Goal: Task Accomplishment & Management: Manage account settings

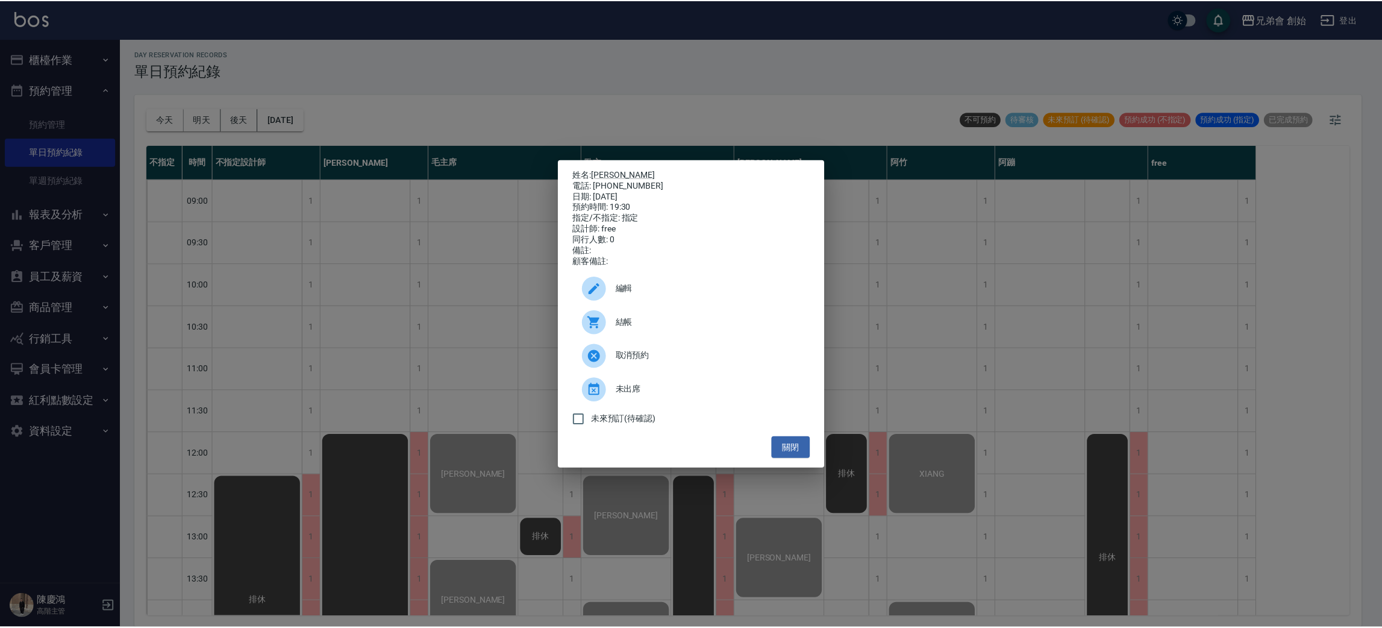
scroll to position [799, 0]
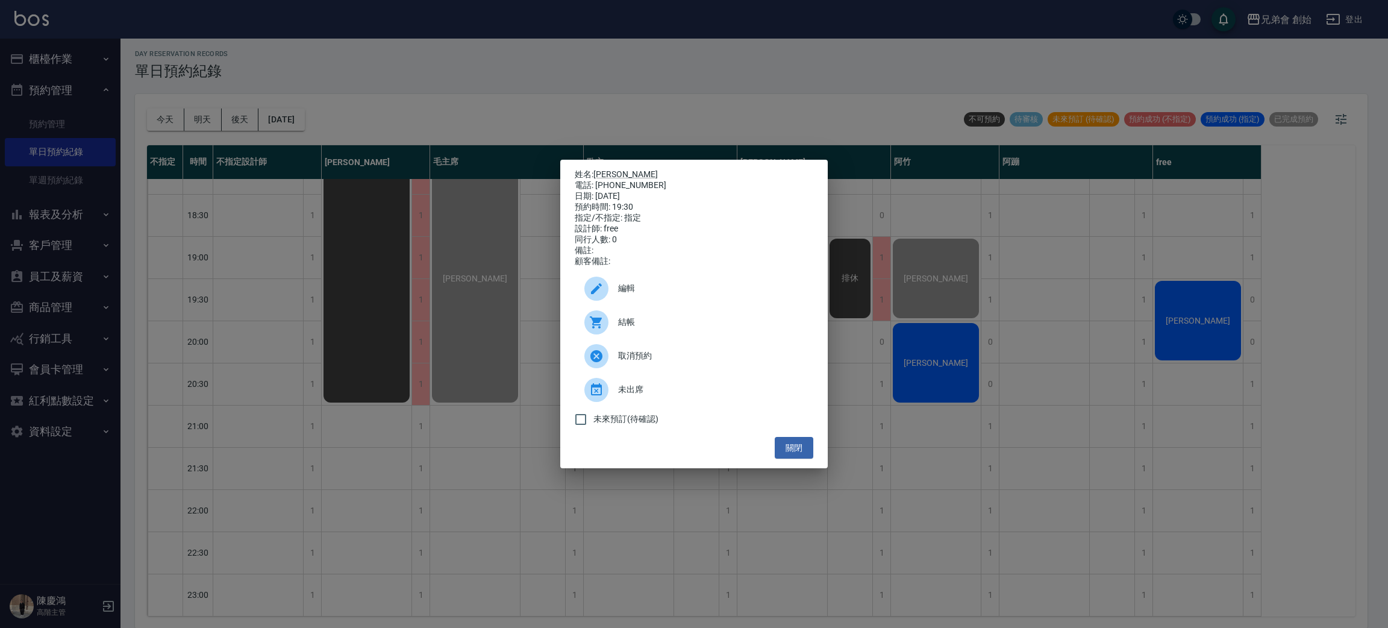
drag, startPoint x: 164, startPoint y: 129, endPoint x: 161, endPoint y: 118, distance: 11.7
click at [161, 118] on div "姓名: 詹永熙 電話: 0986365875 日期: 2025/08/15 預約時間: 19:30 指定/不指定: 指定 設計師: free 同行人數: 0 …" at bounding box center [694, 314] width 1388 height 628
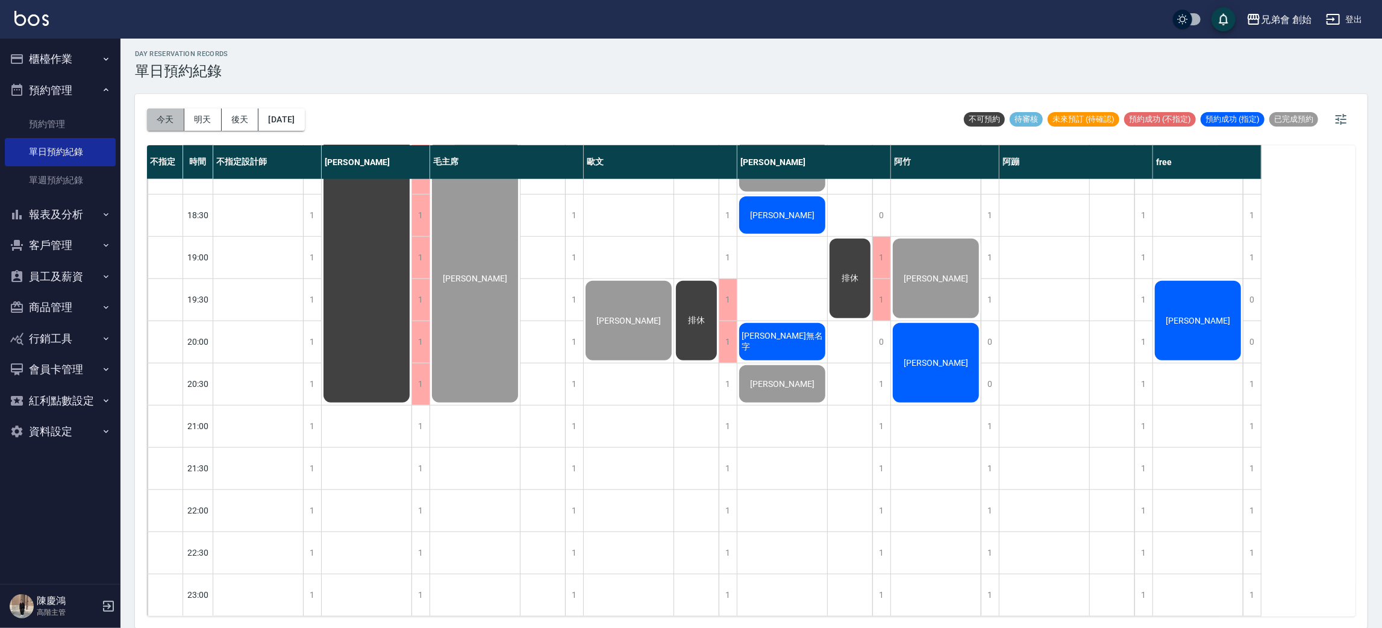
click at [161, 118] on button "今天" at bounding box center [165, 119] width 37 height 22
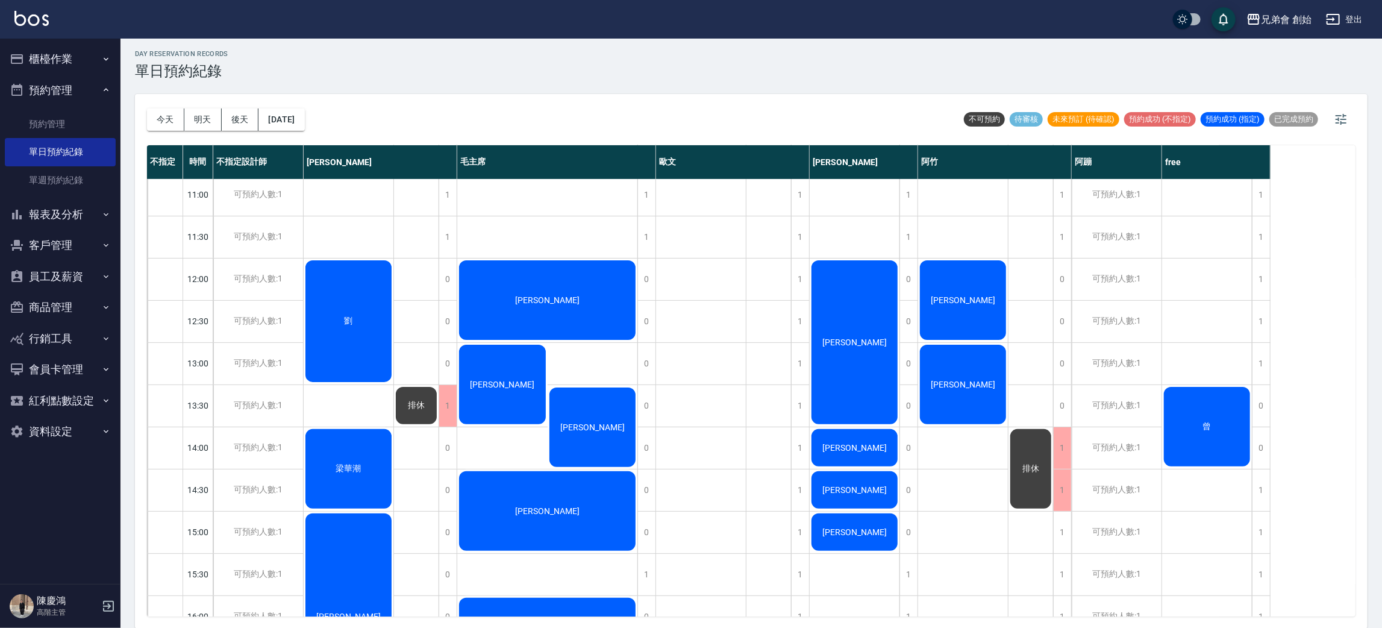
scroll to position [170, 0]
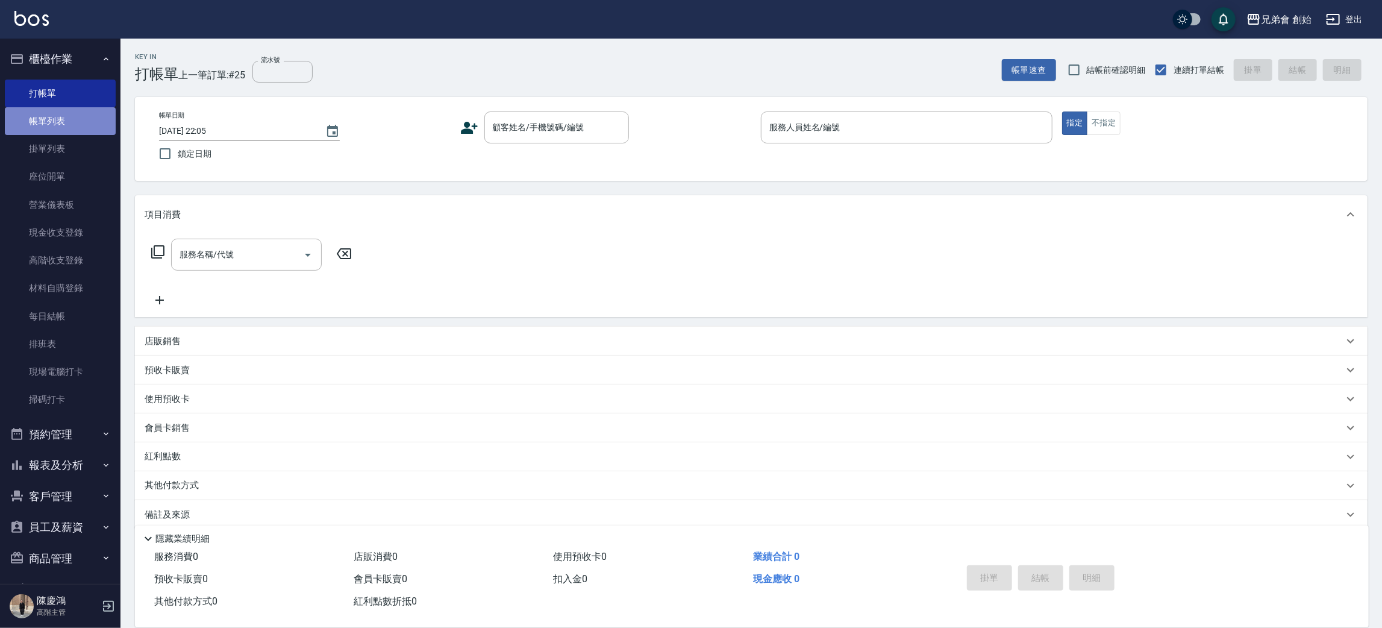
click at [64, 117] on link "帳單列表" at bounding box center [60, 121] width 111 height 28
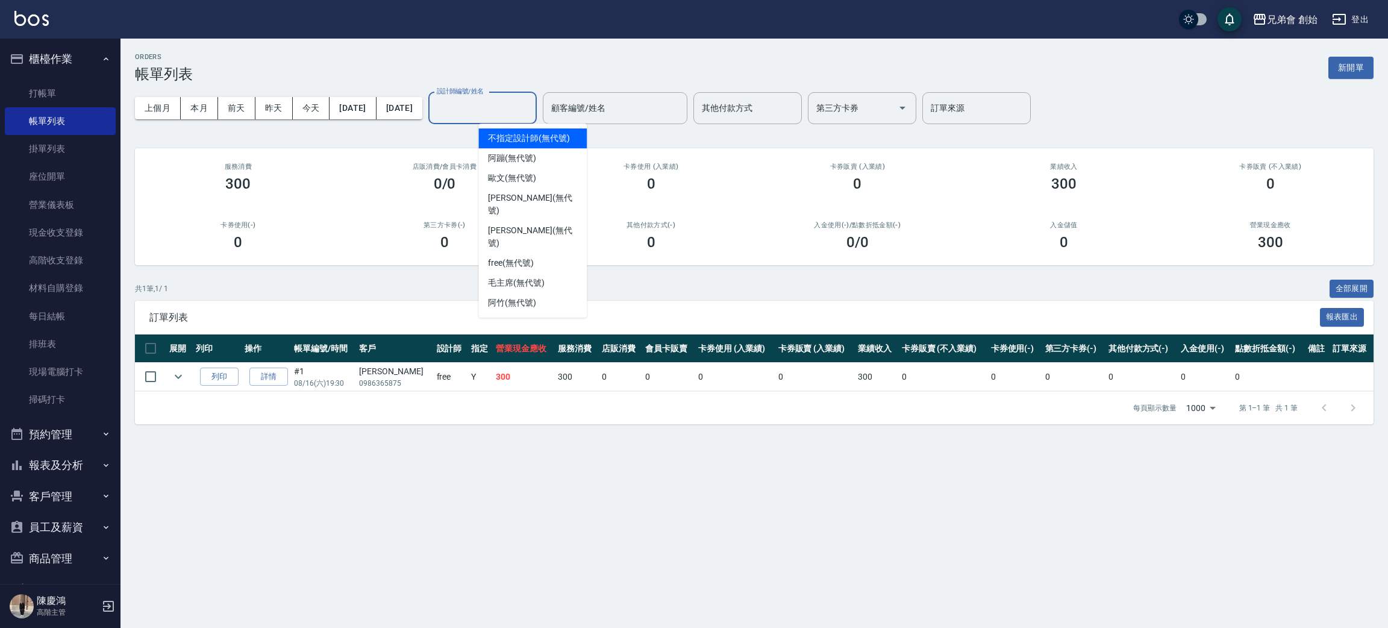
click at [508, 116] on input "設計師編號/姓名" at bounding box center [483, 108] width 98 height 21
click at [533, 257] on span "free (無代號)" at bounding box center [511, 263] width 46 height 13
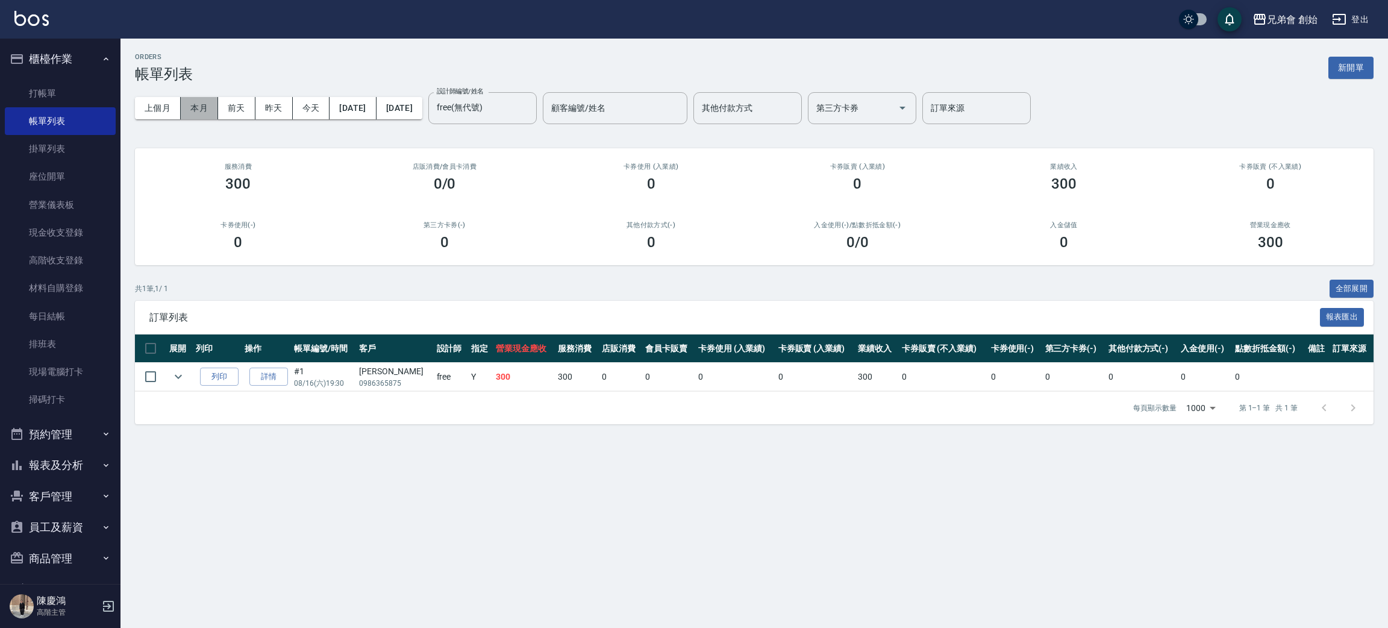
click at [196, 101] on button "本月" at bounding box center [199, 108] width 37 height 22
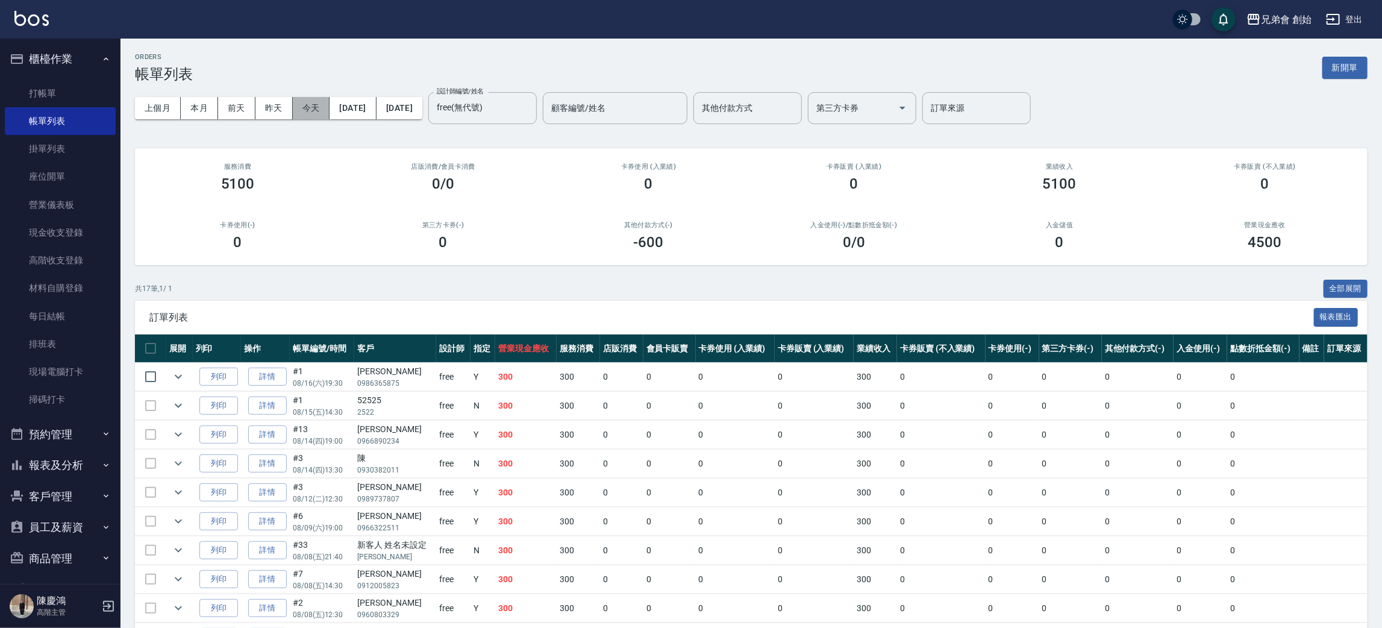
click at [313, 103] on button "今天" at bounding box center [311, 108] width 37 height 22
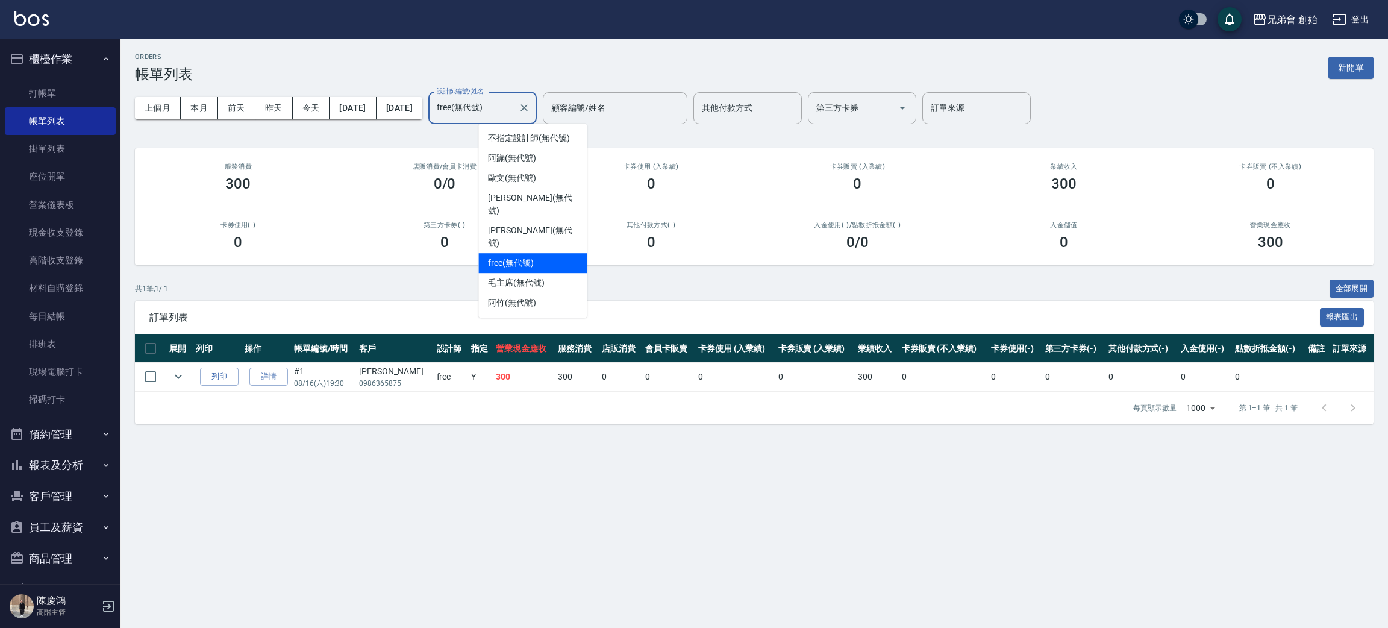
click at [513, 104] on input "free(無代號)" at bounding box center [474, 108] width 80 height 21
click at [532, 220] on div "威利 (無代號)" at bounding box center [532, 236] width 108 height 33
type input "威利(無代號)"
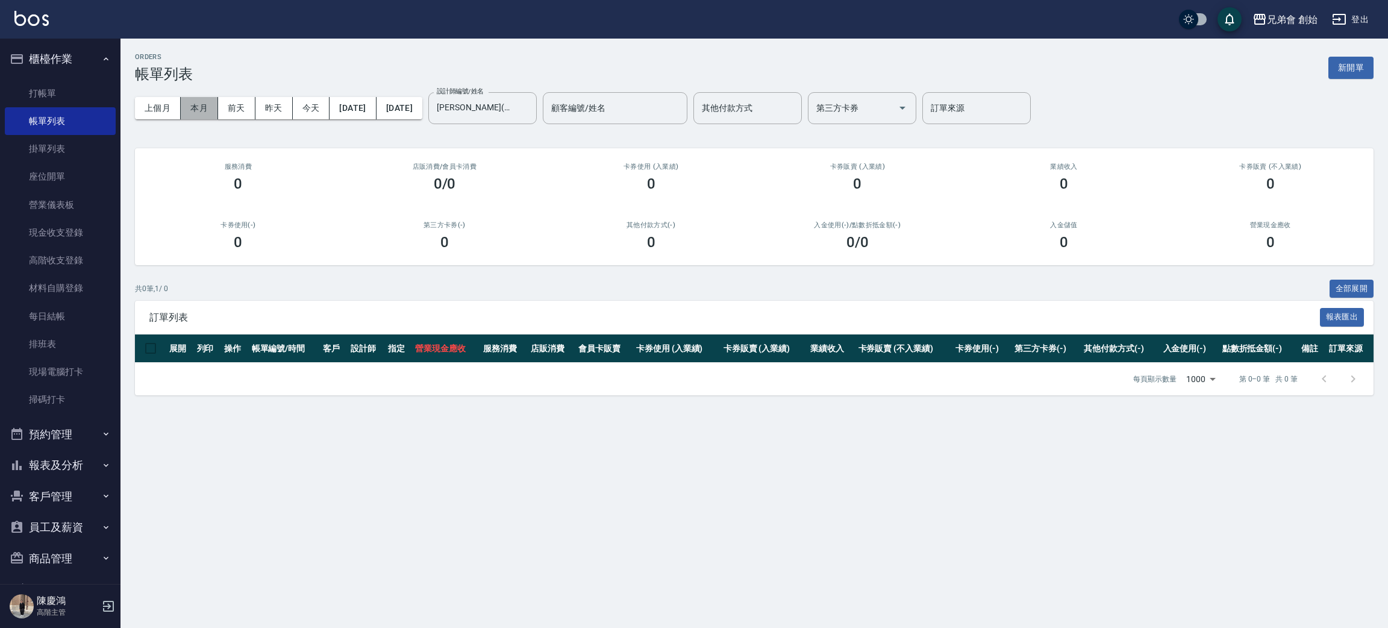
click at [195, 108] on button "本月" at bounding box center [199, 108] width 37 height 22
